Goal: Book appointment/travel/reservation

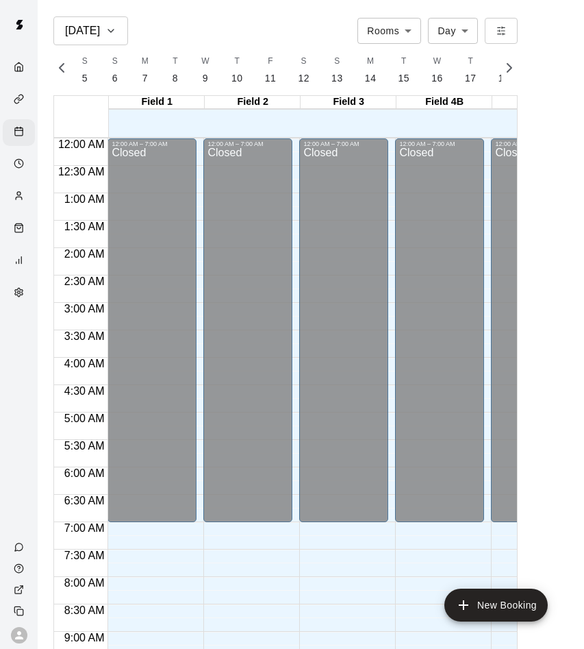
scroll to position [0, 5821]
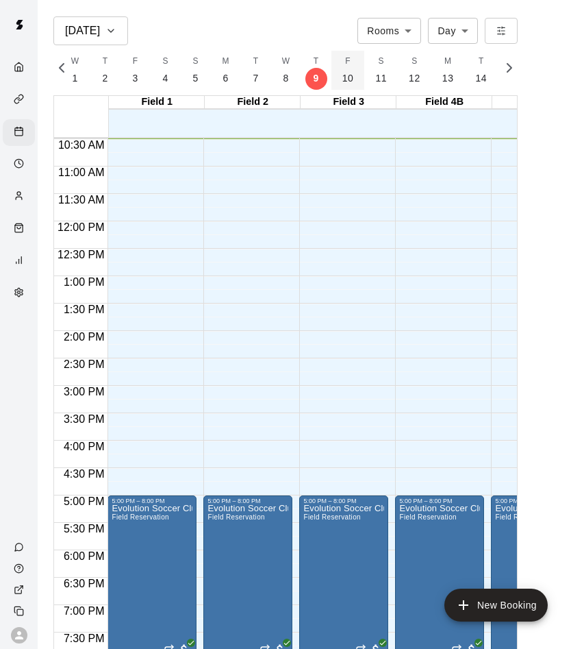
click at [336, 75] on button "F 10" at bounding box center [349, 70] width 34 height 39
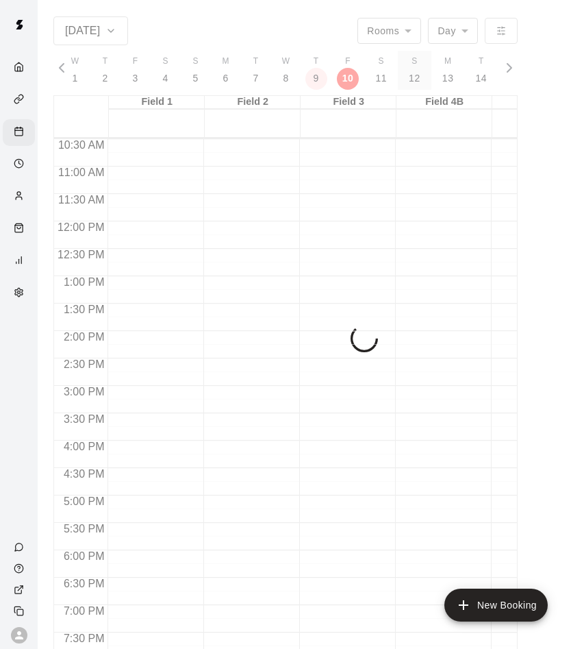
click at [409, 71] on p "12" at bounding box center [415, 78] width 12 height 14
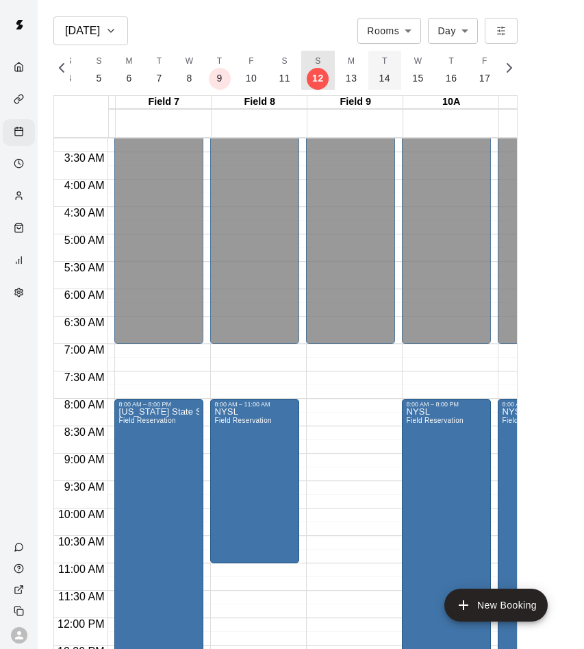
scroll to position [178, 996]
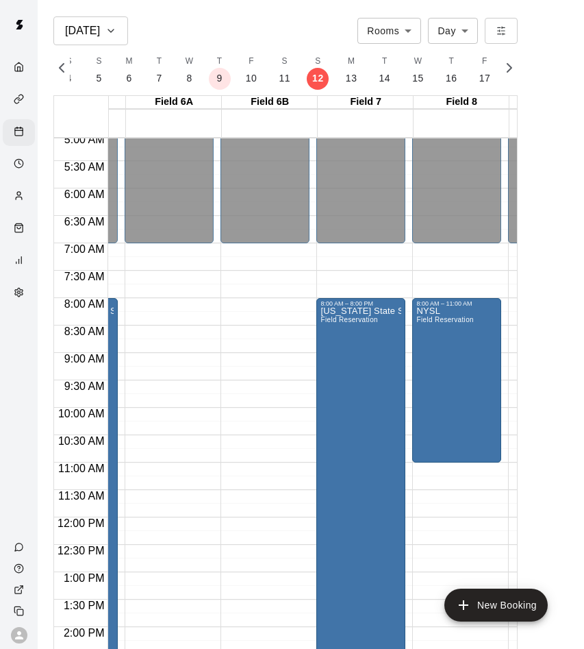
click at [501, 79] on button "S 18" at bounding box center [518, 70] width 34 height 39
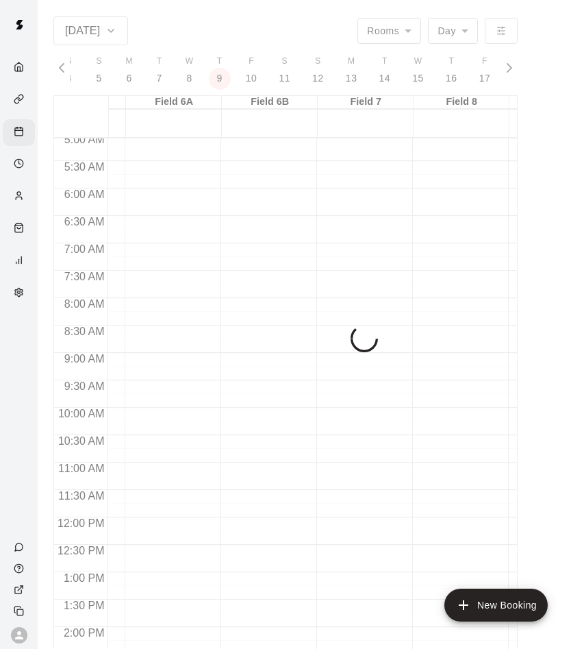
click at [510, 72] on div "[DATE] Rooms ***** ​ Day *** ​ S 5 S 6 M 7 T 8 W 9 T 10 F 11 S 12 S 13 M 14 T 1…" at bounding box center [285, 340] width 464 height 649
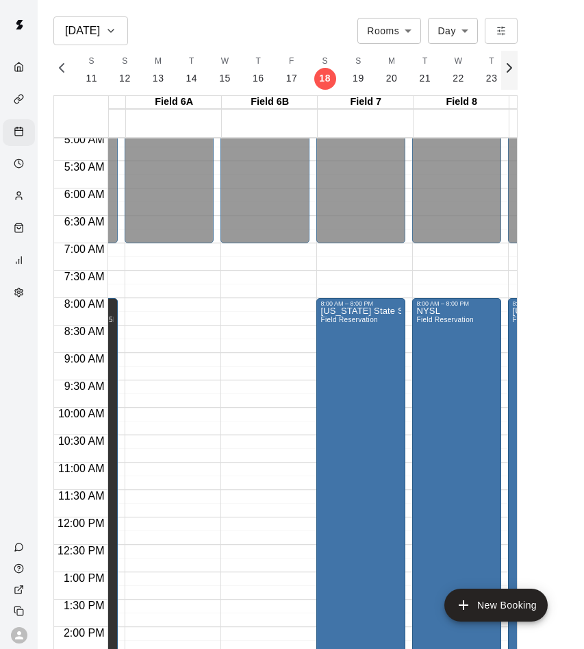
click at [506, 71] on icon "button" at bounding box center [509, 68] width 16 height 16
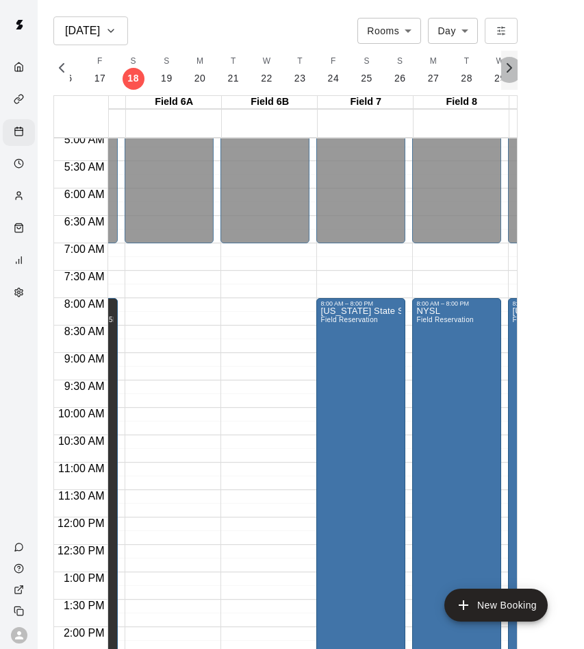
click at [506, 71] on icon "button" at bounding box center [509, 68] width 16 height 16
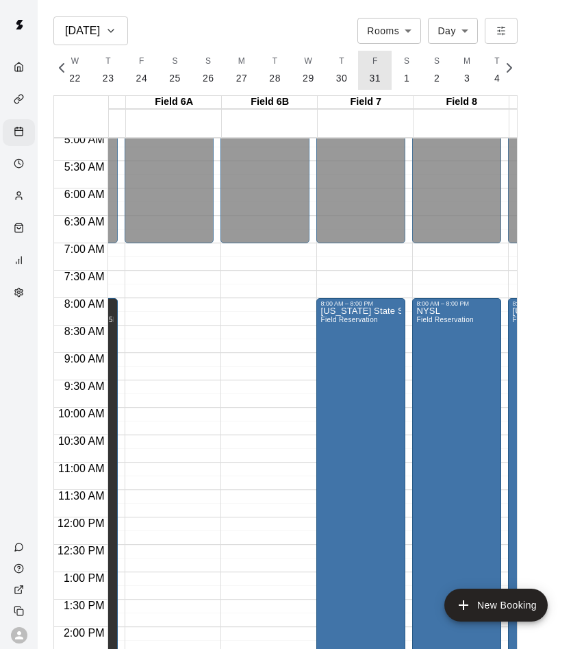
click at [374, 71] on button "F 31" at bounding box center [375, 70] width 34 height 39
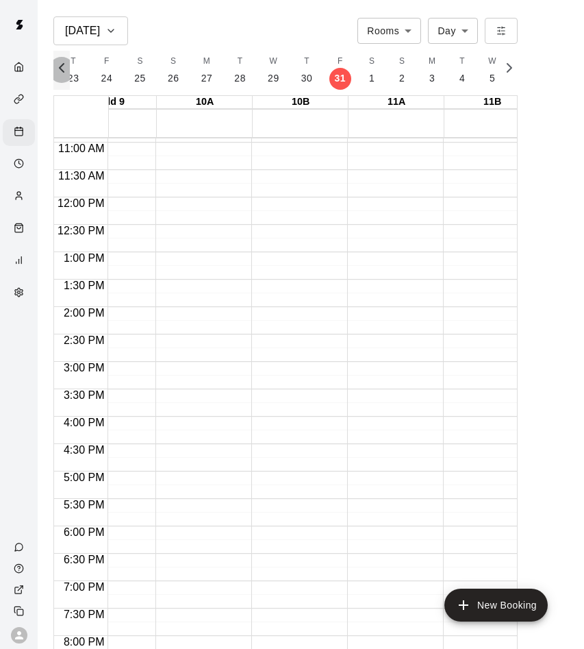
click at [66, 64] on icon "button" at bounding box center [61, 68] width 16 height 16
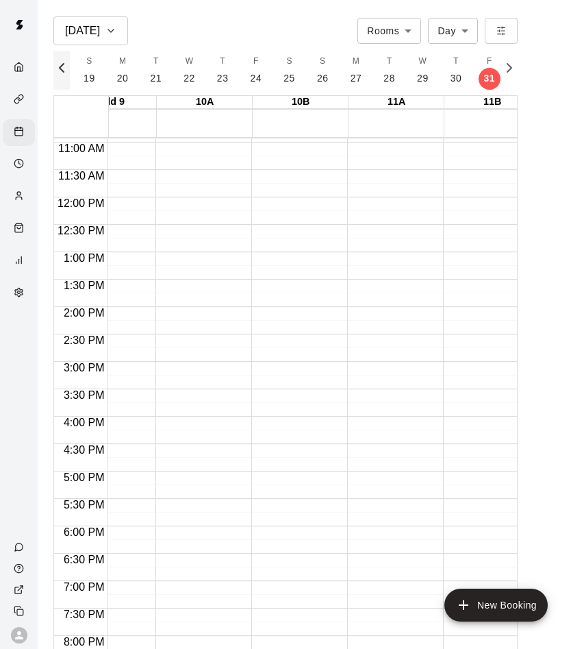
click at [66, 64] on icon "button" at bounding box center [61, 68] width 16 height 16
click at [92, 79] on button "S 12" at bounding box center [90, 70] width 34 height 39
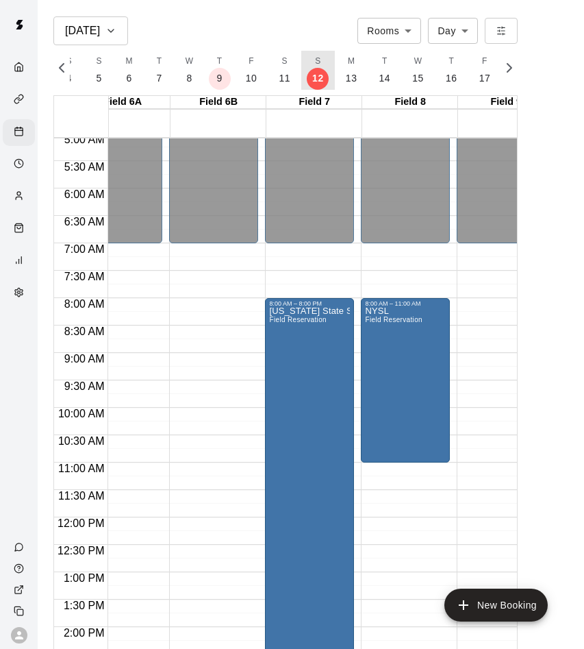
scroll to position [0, 762]
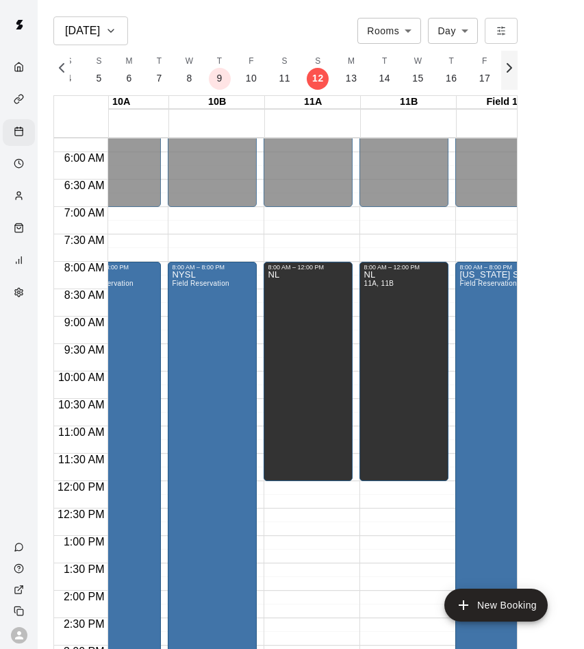
click at [509, 77] on button "button" at bounding box center [509, 70] width 16 height 39
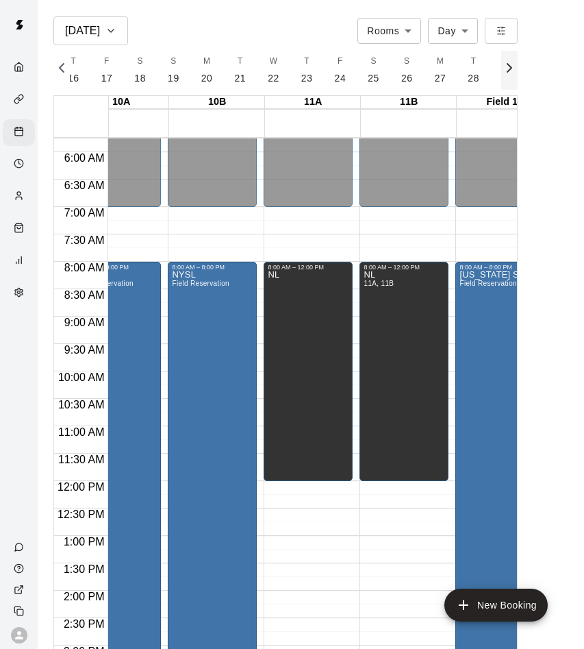
scroll to position [0, 6296]
click at [510, 74] on icon "button" at bounding box center [509, 68] width 16 height 16
click at [364, 69] on button "F 31" at bounding box center [381, 70] width 34 height 39
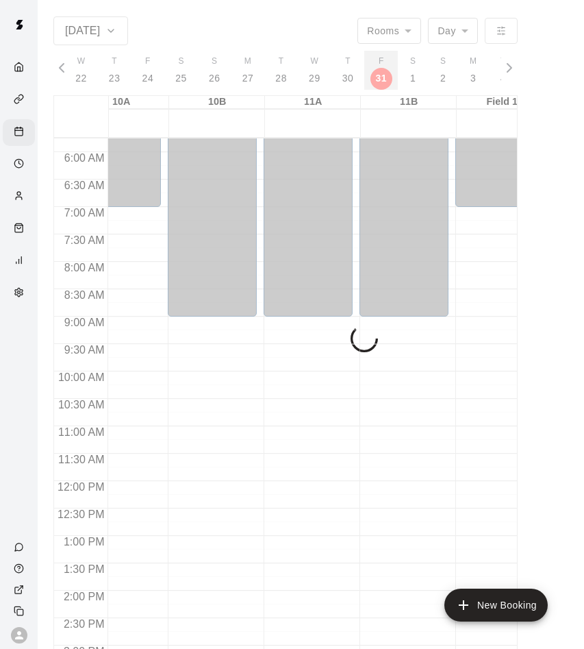
scroll to position [0, 6529]
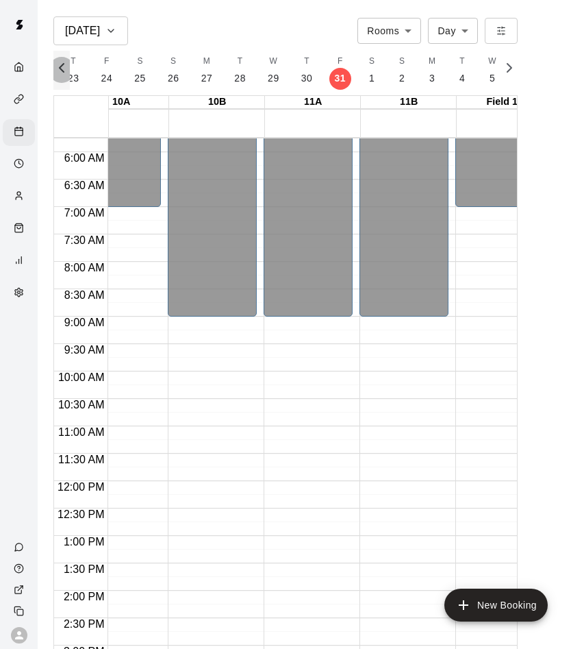
click at [62, 69] on icon "button" at bounding box center [61, 68] width 16 height 16
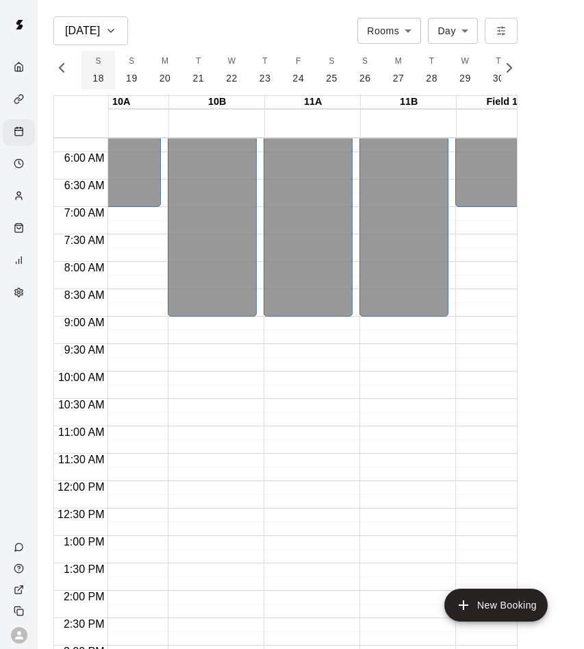
click at [82, 62] on button "S 18" at bounding box center [99, 70] width 34 height 39
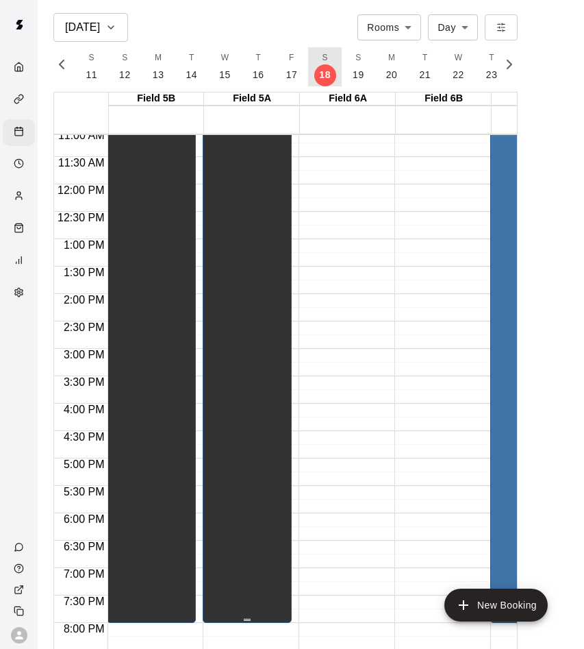
scroll to position [608, 486]
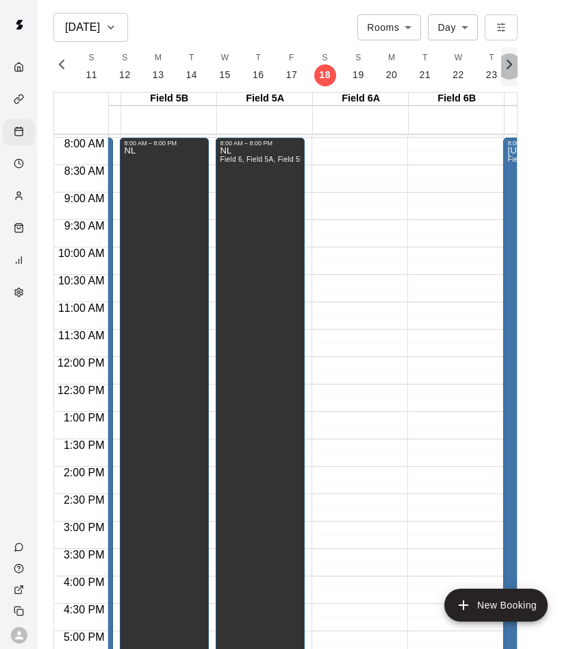
click at [508, 73] on button "button" at bounding box center [509, 66] width 16 height 39
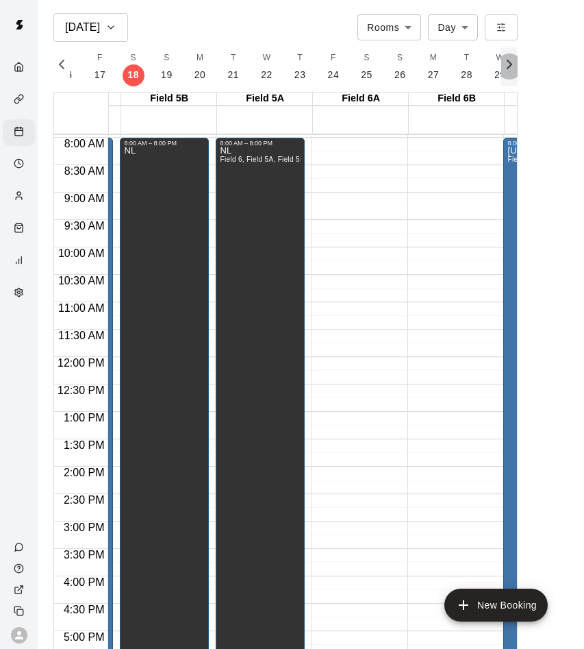
click at [508, 73] on button "button" at bounding box center [509, 66] width 16 height 39
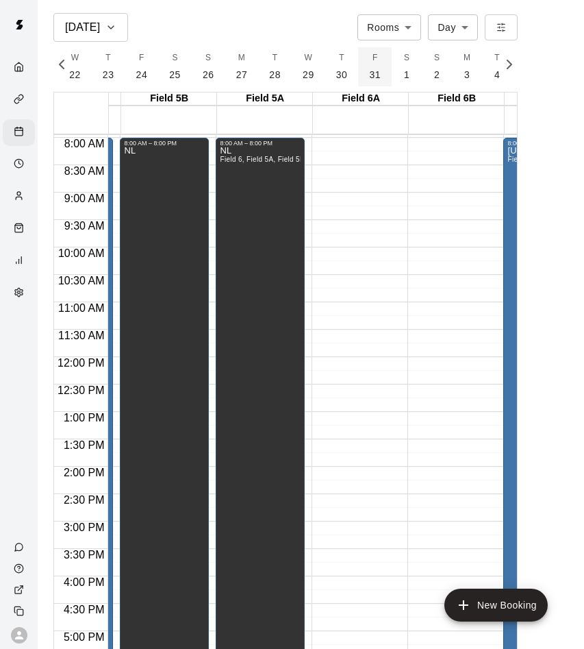
click at [382, 67] on button "F 31" at bounding box center [375, 66] width 34 height 39
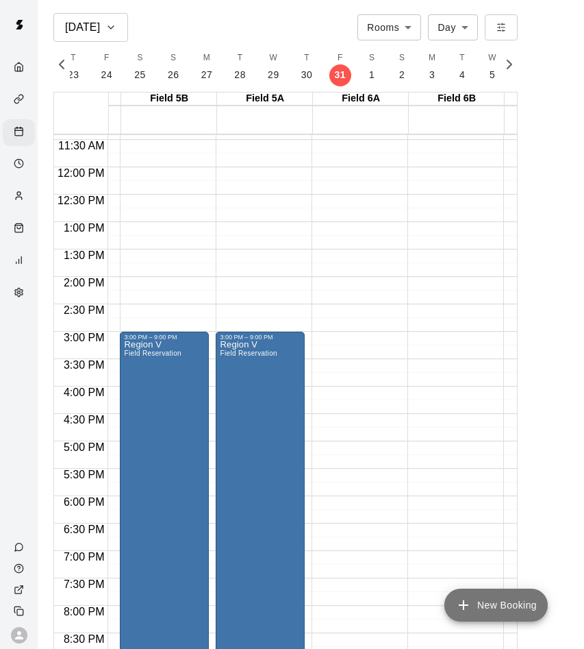
click at [467, 595] on button "New Booking" at bounding box center [496, 604] width 103 height 33
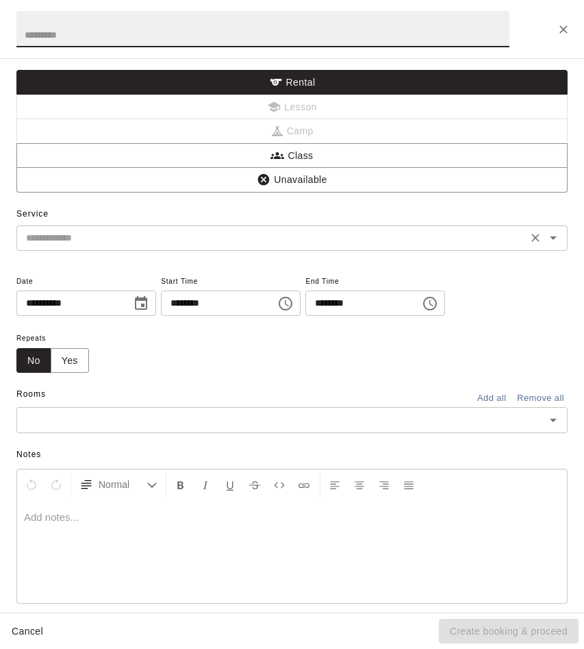
click at [142, 237] on input "text" at bounding box center [272, 237] width 503 height 17
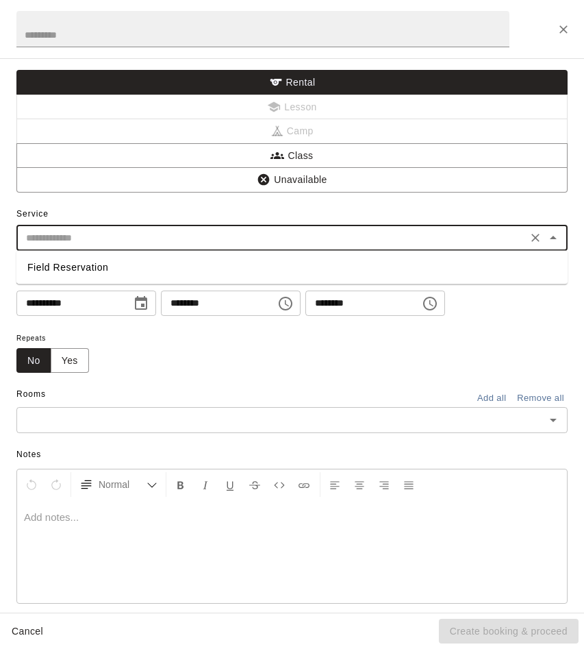
click at [140, 274] on li "Field Reservation" at bounding box center [291, 267] width 551 height 23
type input "**********"
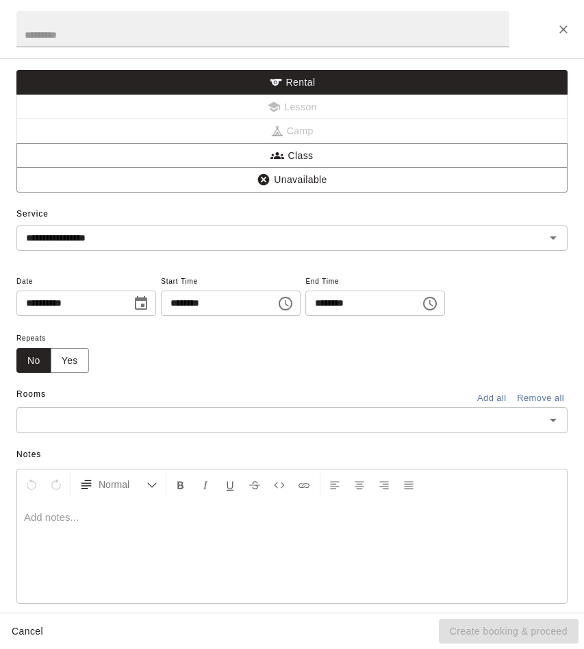
click at [123, 264] on div "**********" at bounding box center [291, 323] width 551 height 123
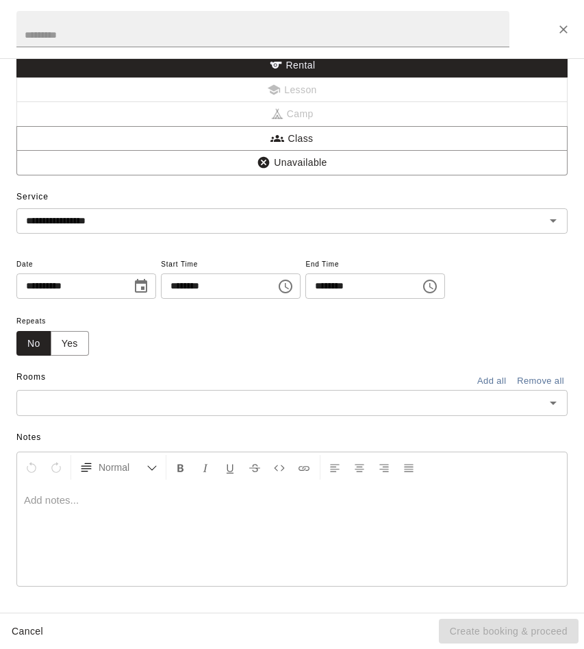
scroll to position [0, 0]
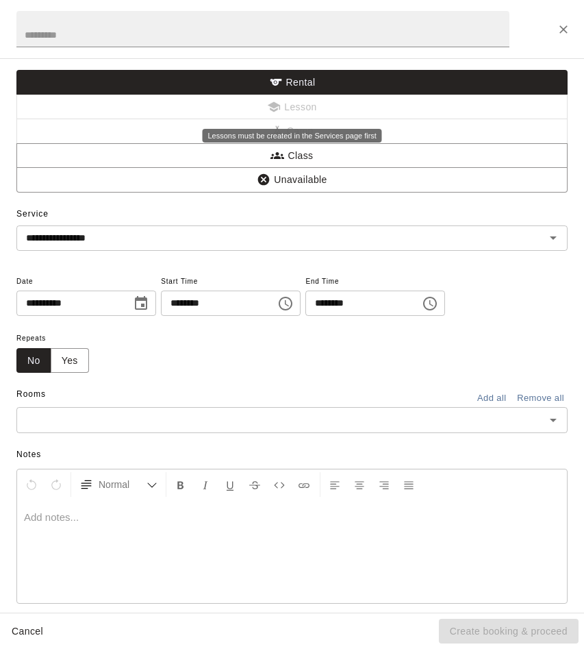
click at [221, 114] on span "Lesson" at bounding box center [291, 107] width 551 height 25
click at [110, 397] on div "Rooms Add all Remove all" at bounding box center [291, 395] width 551 height 23
click at [110, 439] on div "Notes Normal Add notes..." at bounding box center [291, 526] width 551 height 186
click at [122, 393] on div "Rooms Add all Remove all" at bounding box center [291, 395] width 551 height 23
click at [130, 414] on input "text" at bounding box center [281, 419] width 521 height 17
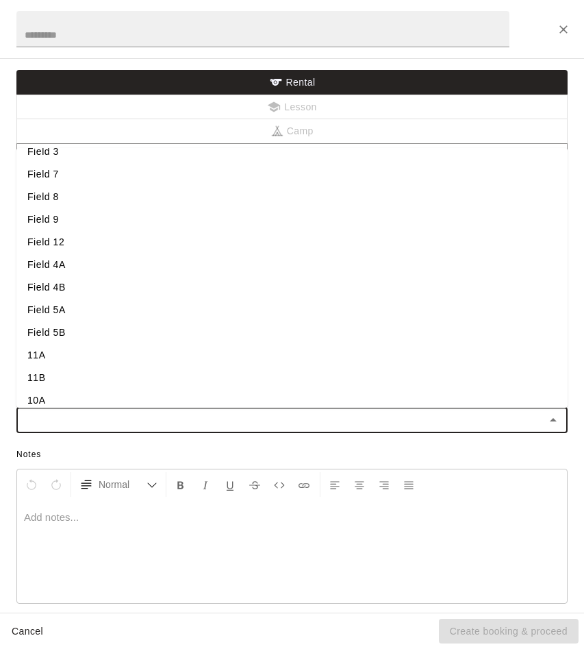
scroll to position [29, 0]
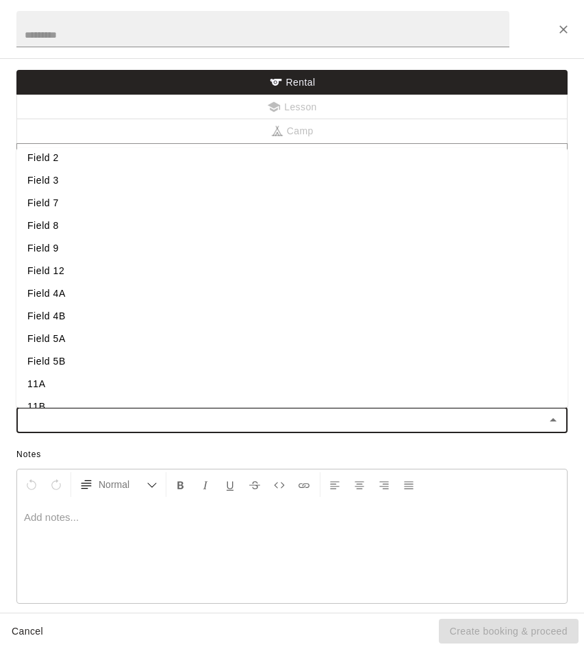
click at [58, 255] on li "Field 9" at bounding box center [291, 248] width 551 height 23
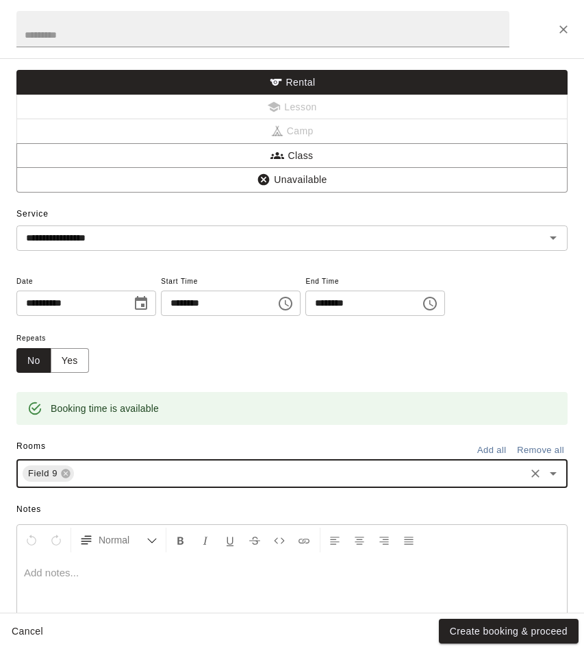
click at [132, 275] on span "Date" at bounding box center [86, 282] width 140 height 18
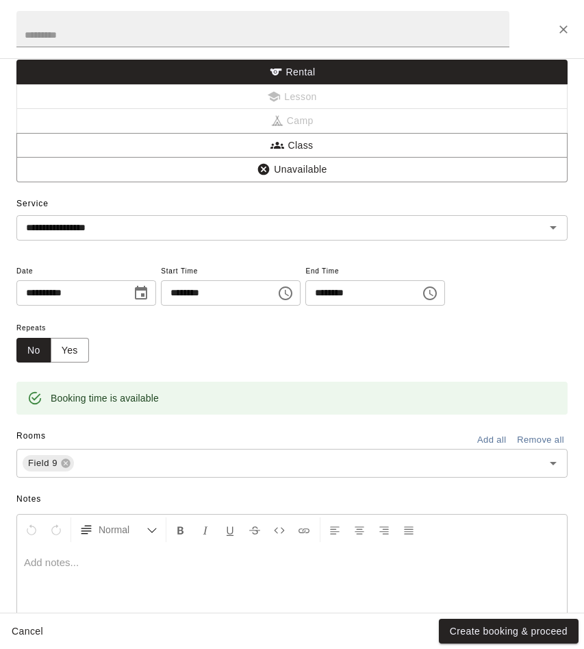
scroll to position [11, 0]
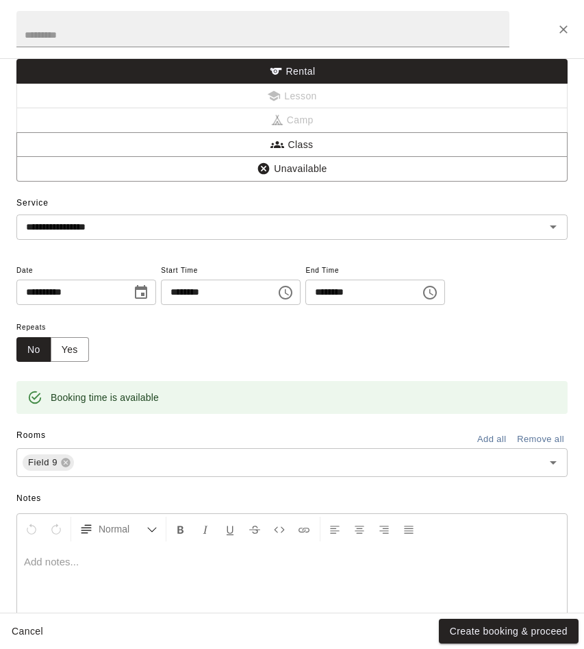
click at [285, 297] on icon "Choose time, selected time is 12:00 AM" at bounding box center [285, 292] width 16 height 16
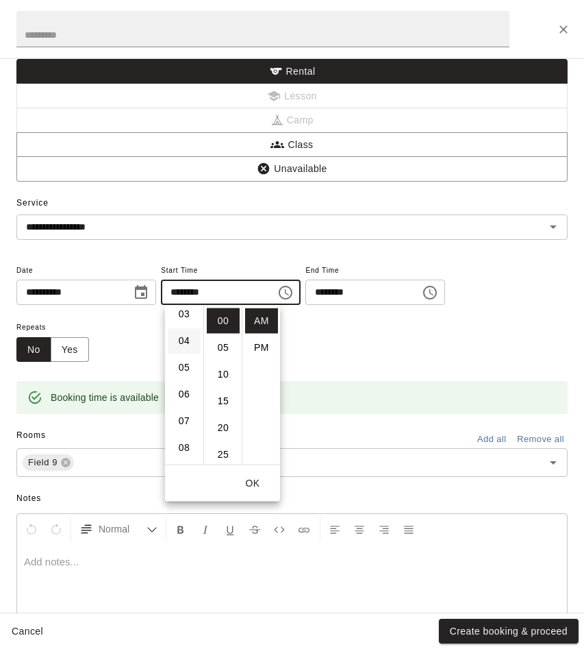
scroll to position [101, 0]
click at [183, 374] on li "06" at bounding box center [184, 380] width 33 height 25
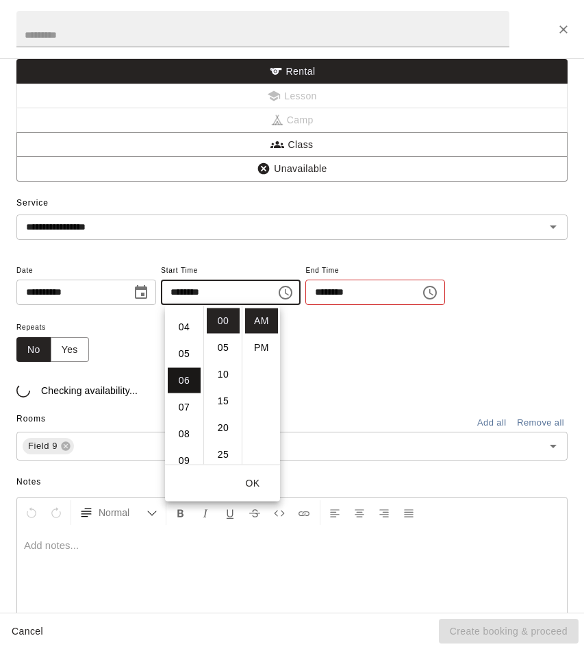
scroll to position [160, 0]
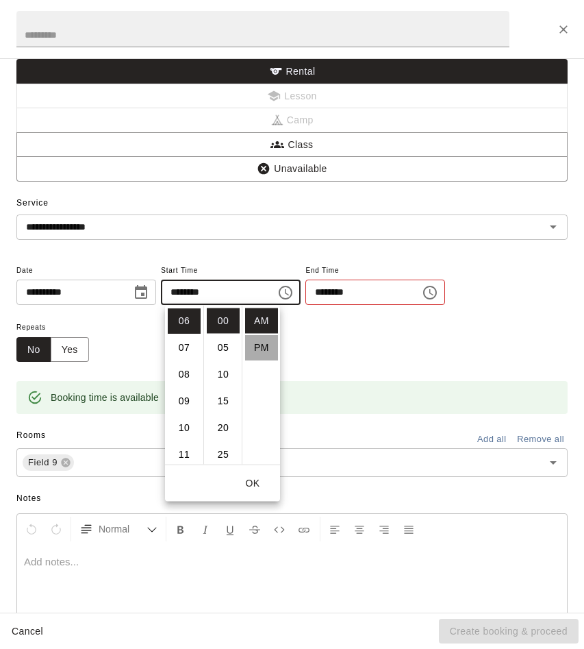
click at [257, 353] on li "PM" at bounding box center [261, 347] width 33 height 25
type input "********"
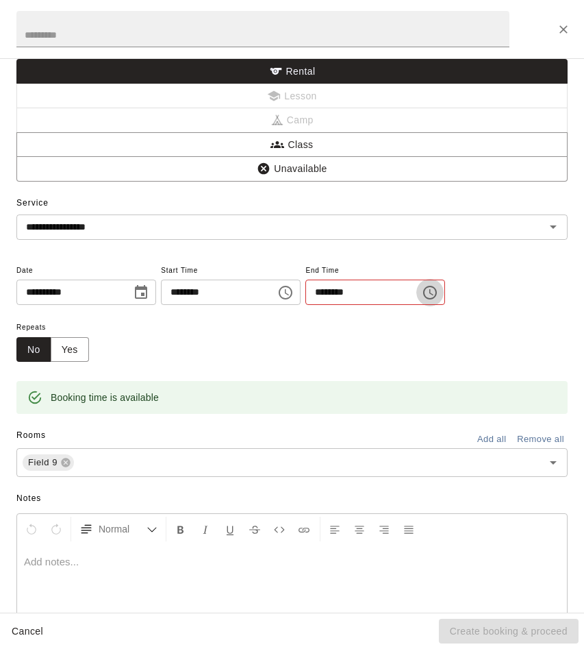
click at [438, 288] on icon "Choose time, selected time is 12:30 AM" at bounding box center [430, 292] width 16 height 16
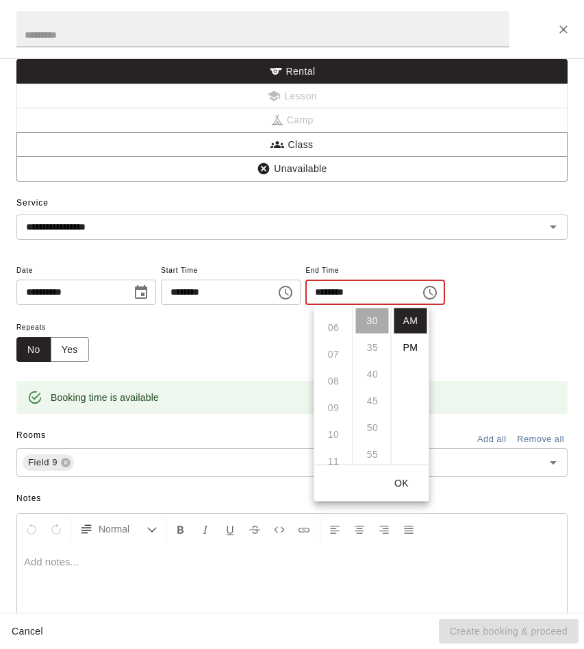
scroll to position [216, 0]
click at [405, 352] on li "PM" at bounding box center [411, 347] width 33 height 25
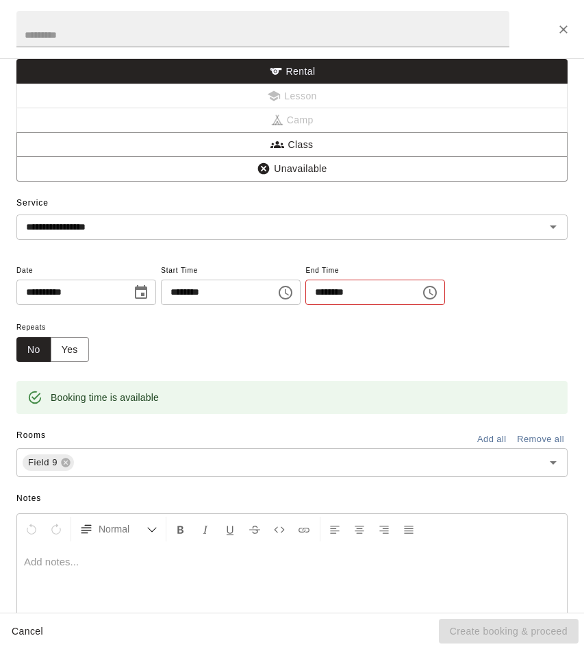
scroll to position [0, 0]
click at [368, 303] on input "********" at bounding box center [358, 291] width 105 height 25
click at [437, 286] on icon "Choose time, selected time is 12:30 PM" at bounding box center [430, 293] width 14 height 14
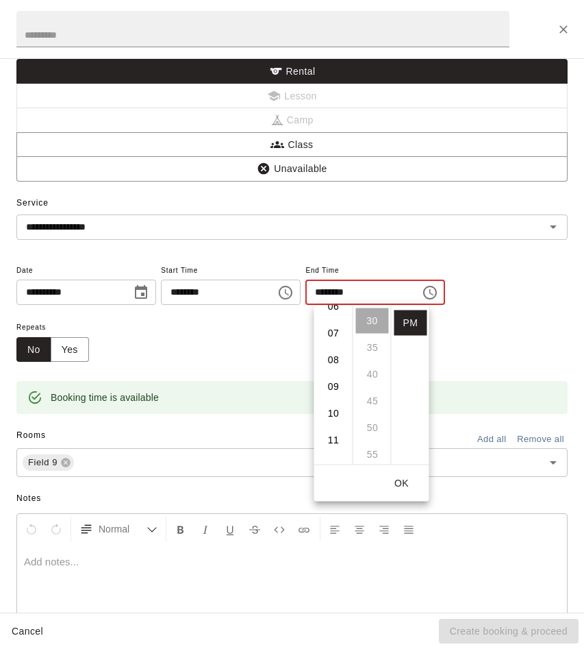
scroll to position [130, 0]
click at [334, 425] on li "09" at bounding box center [333, 431] width 33 height 25
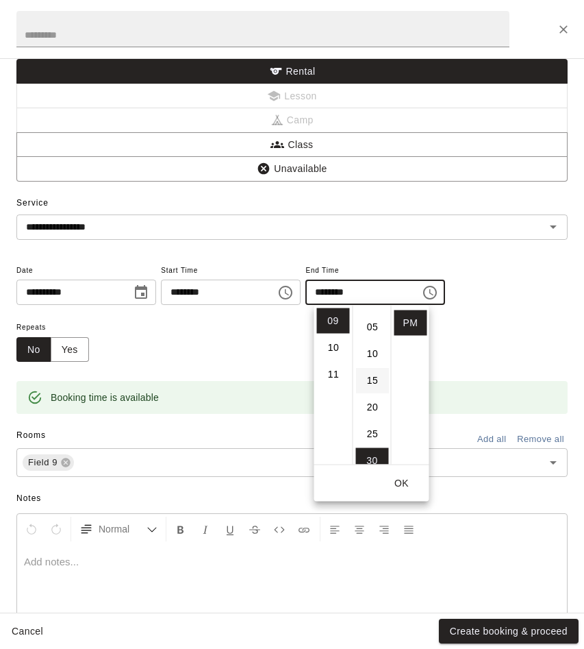
scroll to position [12, 0]
click at [375, 316] on li "00" at bounding box center [372, 309] width 33 height 25
type input "********"
click at [264, 351] on div "Repeats No Yes" at bounding box center [291, 340] width 551 height 43
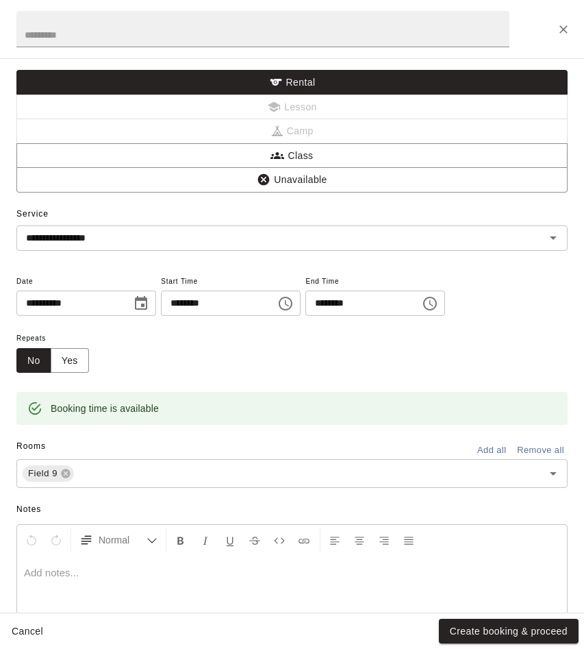
scroll to position [72, 0]
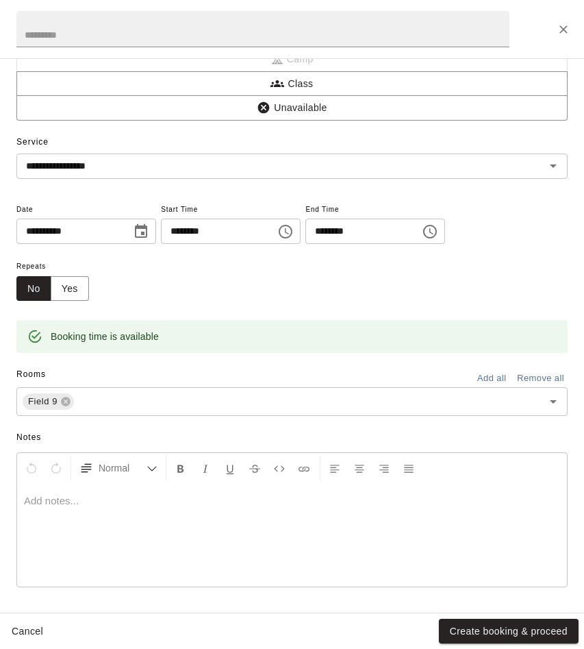
click at [133, 530] on div at bounding box center [292, 535] width 550 height 103
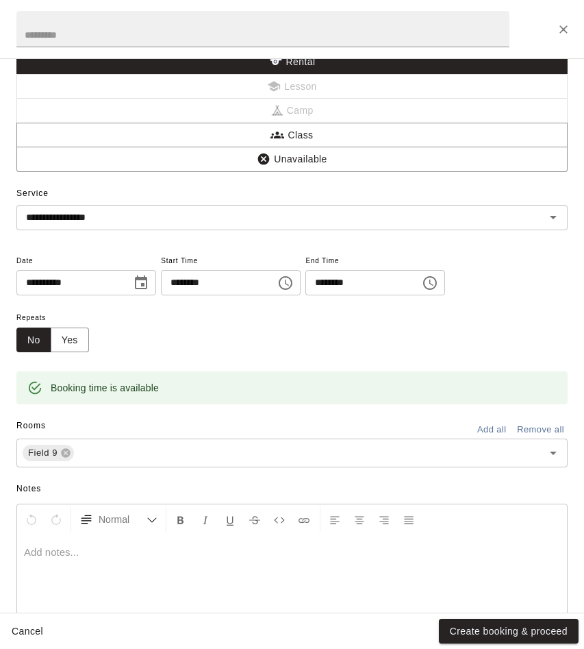
scroll to position [0, 0]
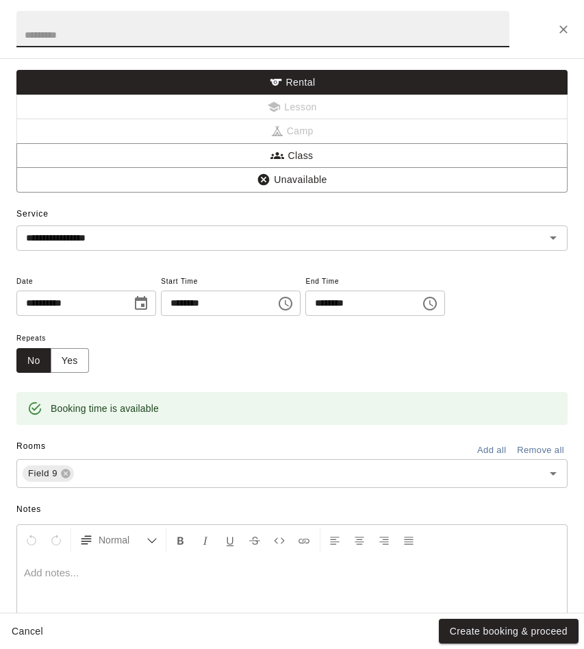
click at [160, 32] on input "text" at bounding box center [262, 29] width 493 height 36
type input "**"
click at [227, 346] on div "Repeats No Yes" at bounding box center [291, 350] width 551 height 43
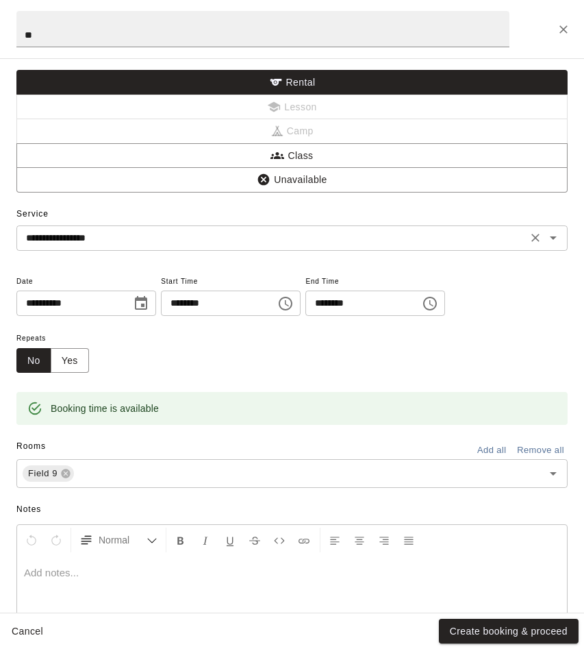
click at [177, 241] on input "**********" at bounding box center [272, 237] width 503 height 17
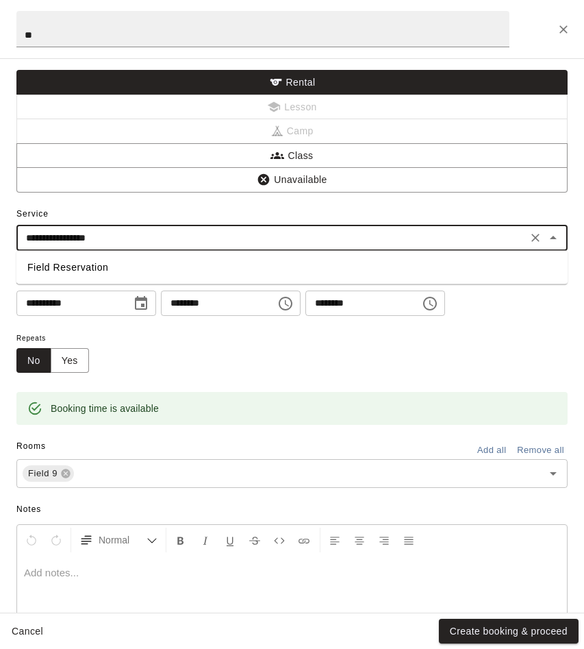
click at [174, 269] on li "Field Reservation" at bounding box center [291, 267] width 551 height 23
click at [175, 362] on div "Repeats No Yes" at bounding box center [291, 350] width 551 height 43
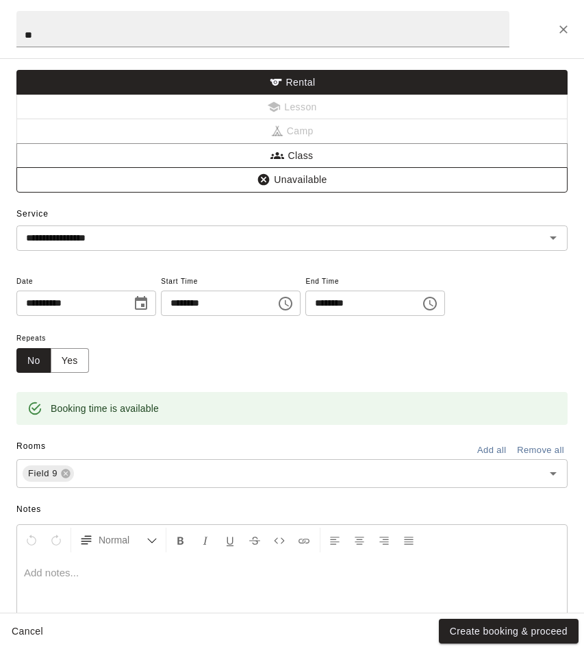
click at [288, 186] on button "Unavailable" at bounding box center [291, 179] width 551 height 25
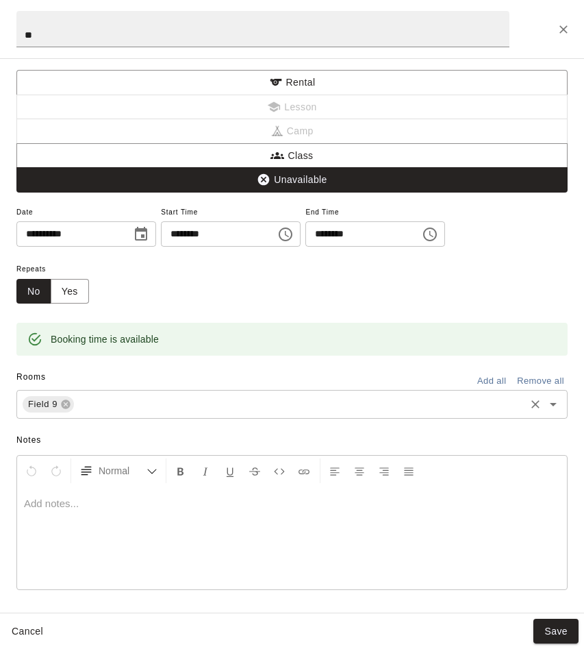
scroll to position [3, 0]
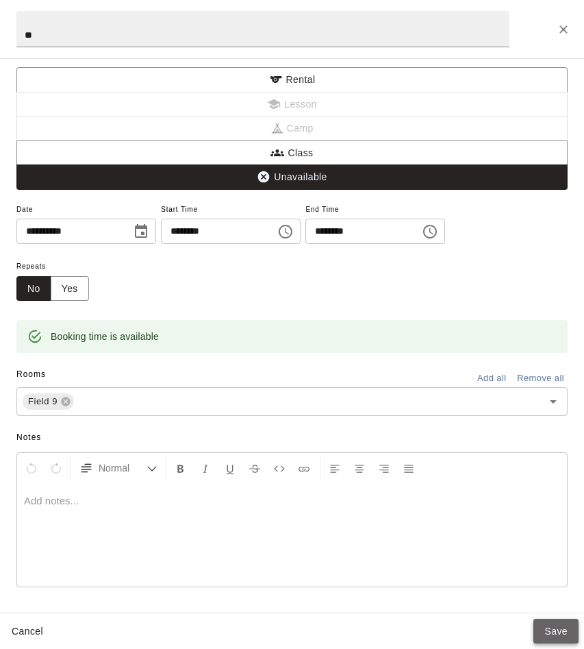
click at [547, 632] on button "Save" at bounding box center [556, 631] width 45 height 25
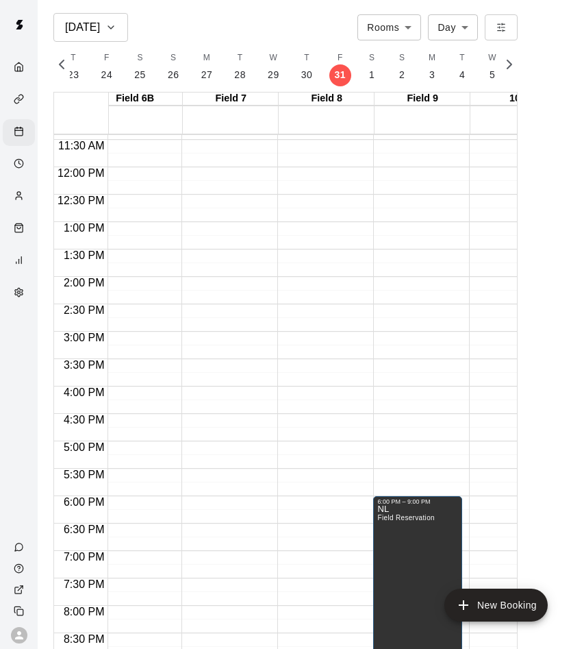
scroll to position [0, 791]
click at [59, 60] on icon "button" at bounding box center [61, 64] width 16 height 16
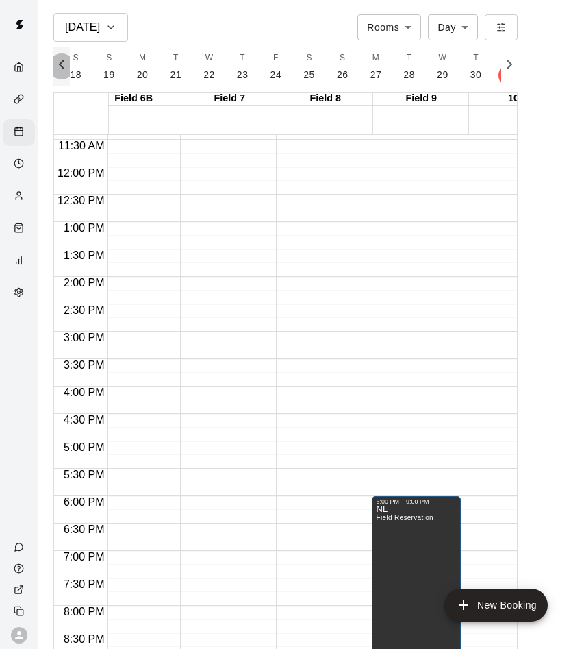
click at [59, 60] on icon "button" at bounding box center [61, 64] width 16 height 16
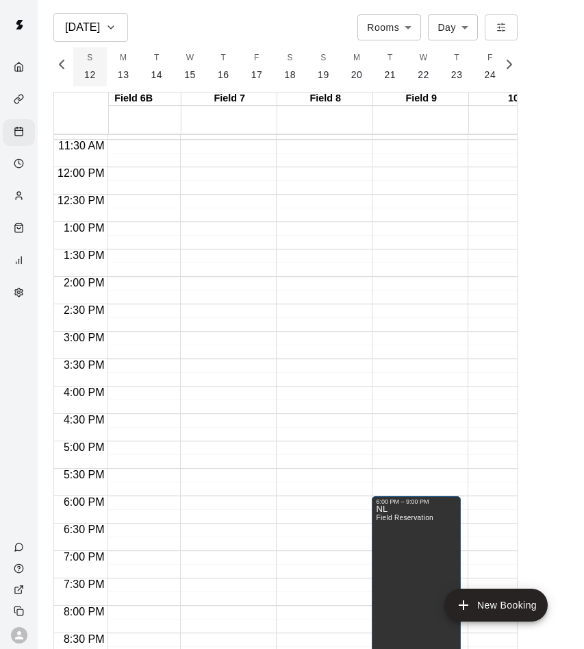
click at [86, 75] on p "12" at bounding box center [90, 75] width 12 height 14
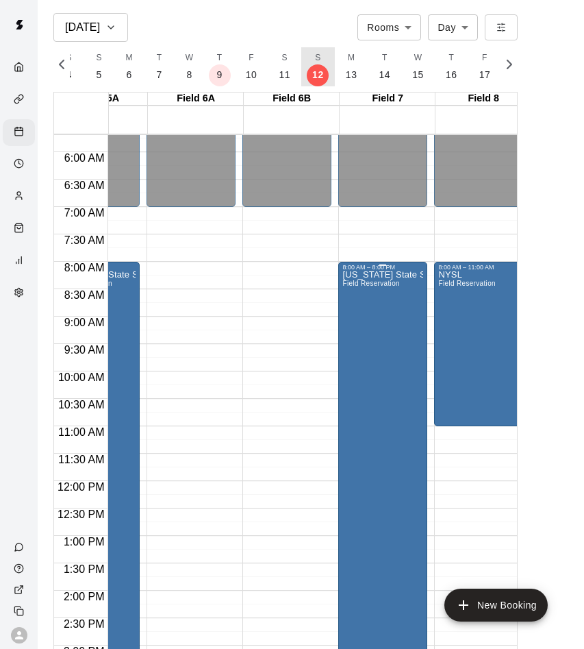
scroll to position [312, 632]
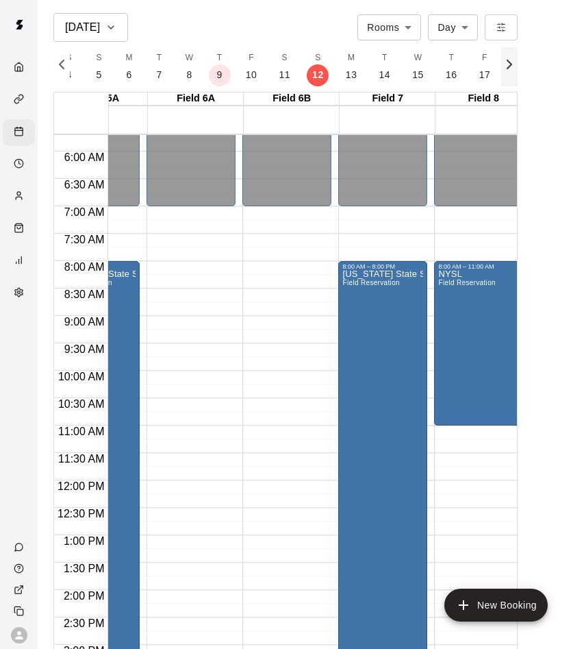
click at [512, 74] on button "button" at bounding box center [509, 66] width 16 height 39
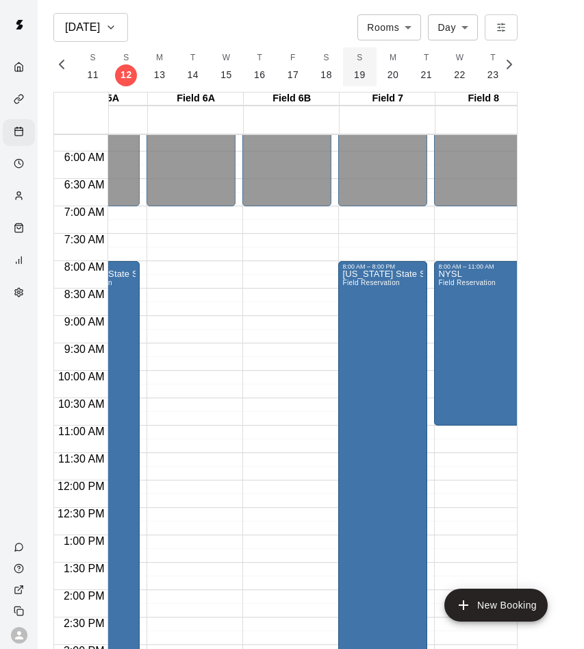
click at [343, 60] on button "S 19" at bounding box center [360, 66] width 34 height 39
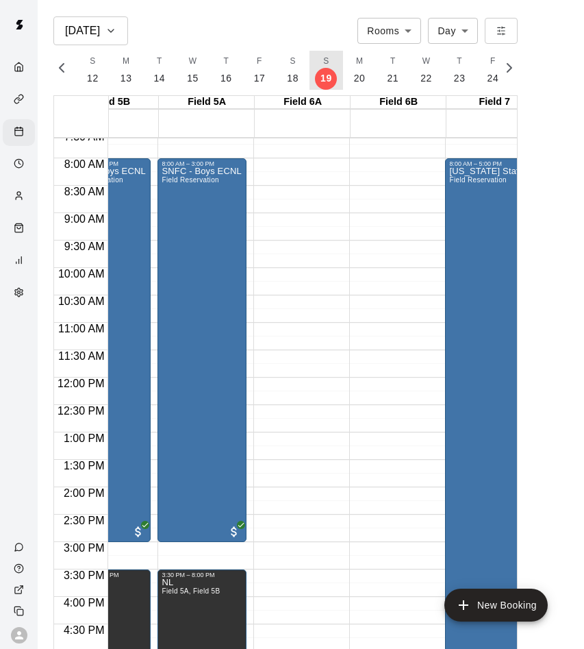
scroll to position [380, 525]
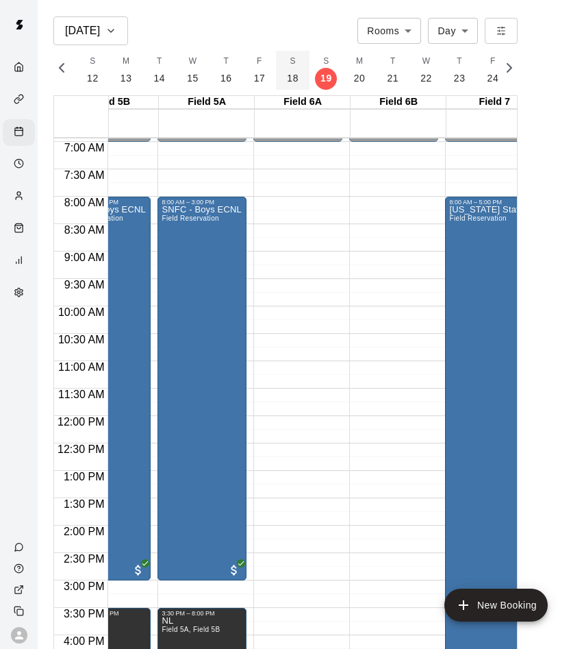
click at [278, 71] on button "S 18" at bounding box center [293, 70] width 34 height 39
